Goal: Navigation & Orientation: Find specific page/section

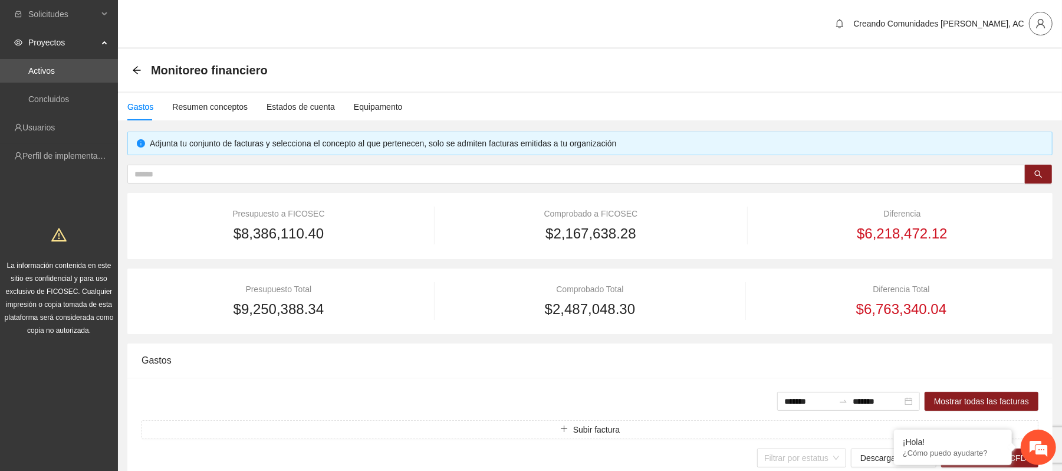
click at [1037, 27] on icon "user" at bounding box center [1040, 23] width 9 height 9
click at [913, 52] on div "Monitoreo financiero" at bounding box center [590, 70] width 944 height 42
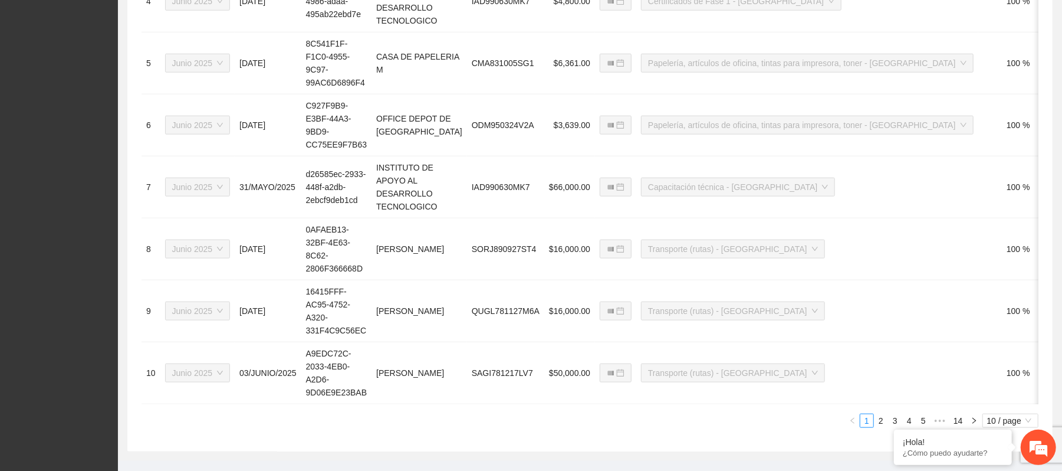
scroll to position [783, 0]
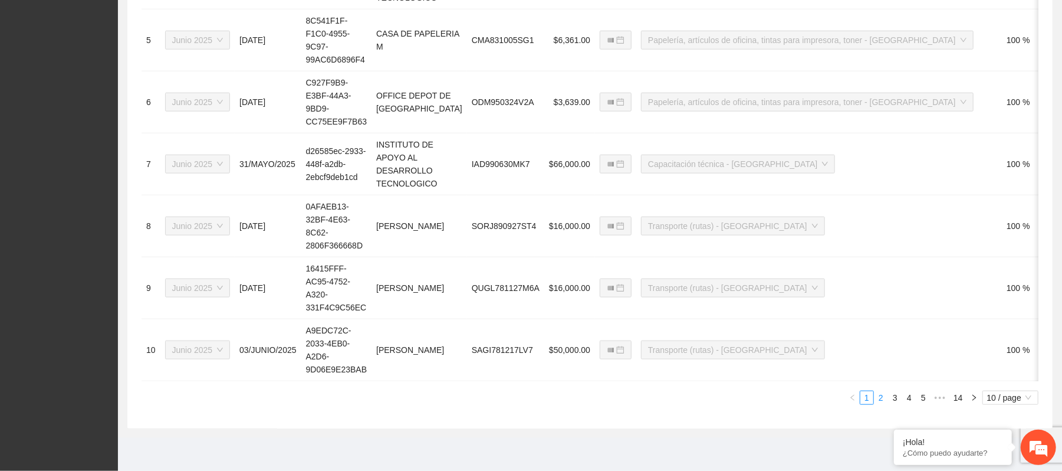
click at [880, 399] on link "2" at bounding box center [881, 397] width 13 height 13
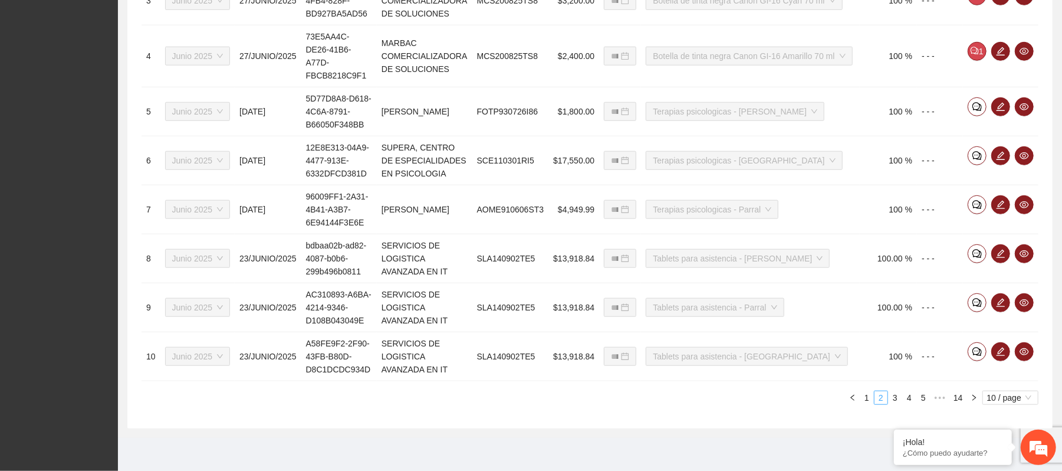
scroll to position [642, 0]
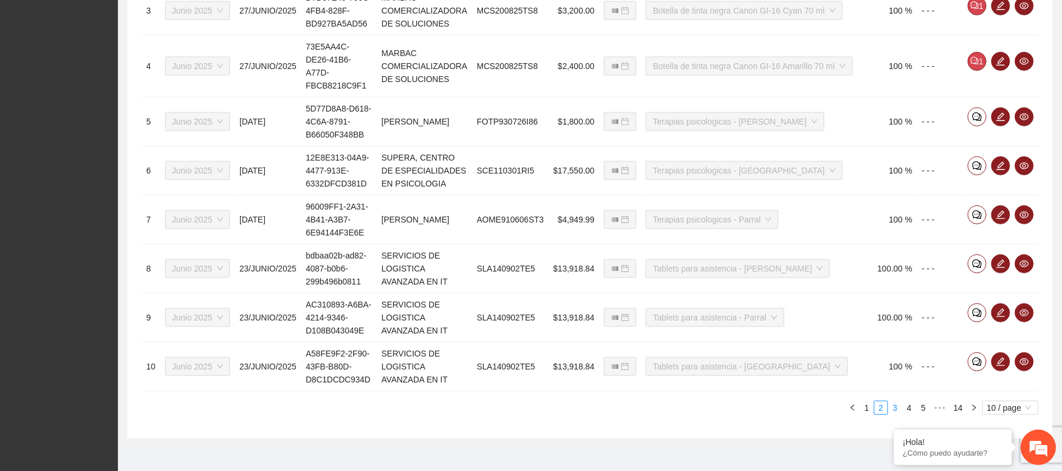
click at [888, 400] on li "3" at bounding box center [895, 407] width 14 height 14
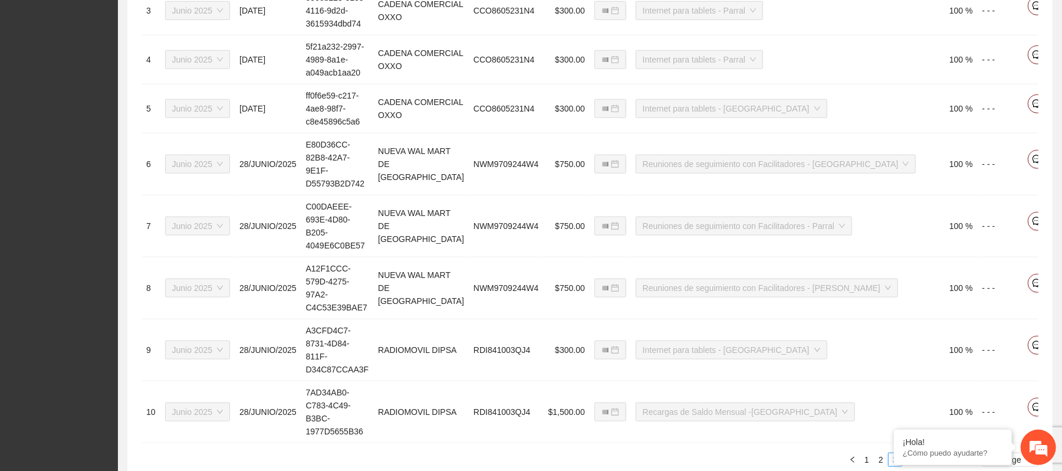
click at [916, 452] on li "5" at bounding box center [923, 459] width 14 height 14
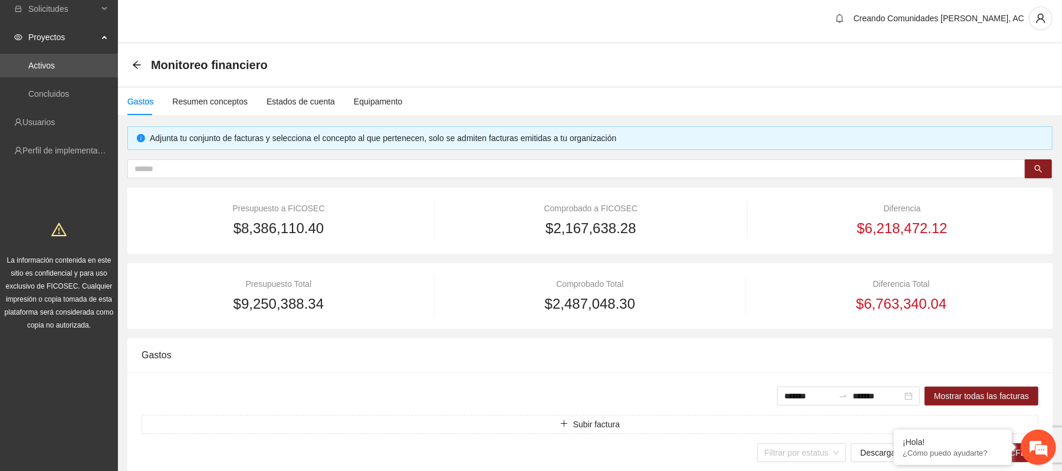
scroll to position [3, 0]
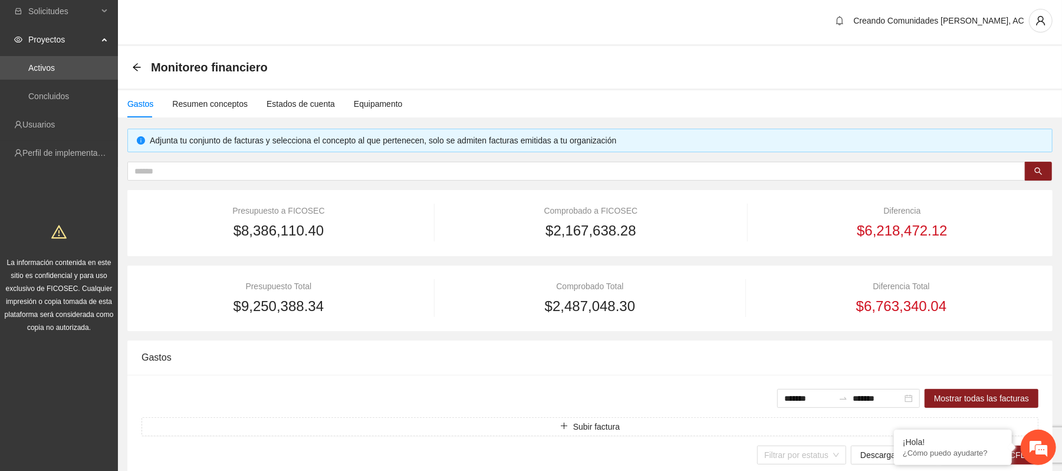
click at [1043, 33] on div "Creando Comunidades de Paz, AC" at bounding box center [590, 21] width 944 height 49
click at [1041, 21] on icon "user" at bounding box center [1040, 20] width 9 height 9
click at [1021, 65] on span "Cerrar sesión" at bounding box center [1010, 65] width 74 height 13
